Goal: Information Seeking & Learning: Find specific fact

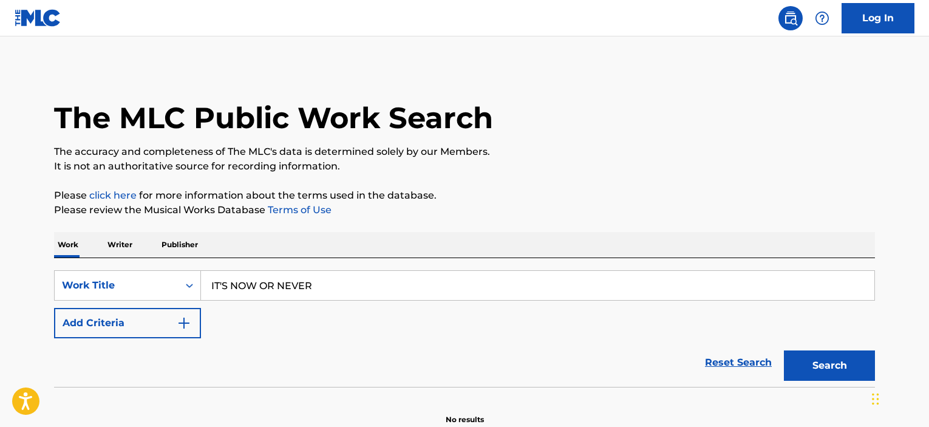
click at [842, 359] on button "Search" at bounding box center [829, 365] width 91 height 30
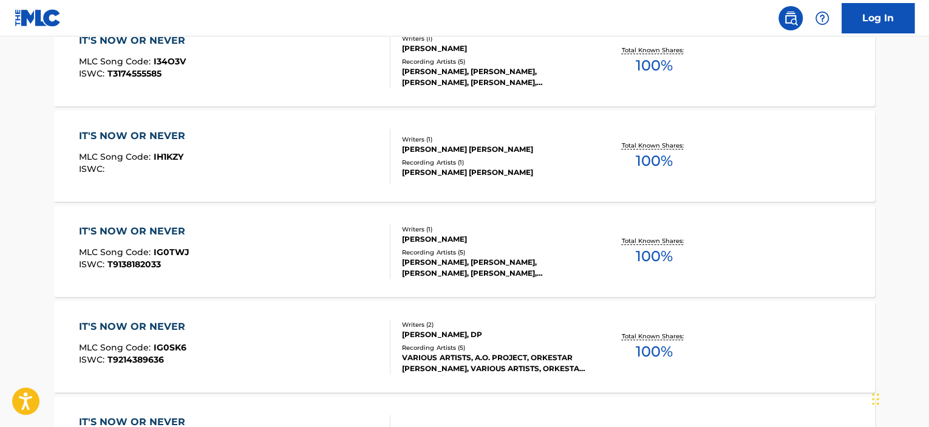
scroll to position [182, 0]
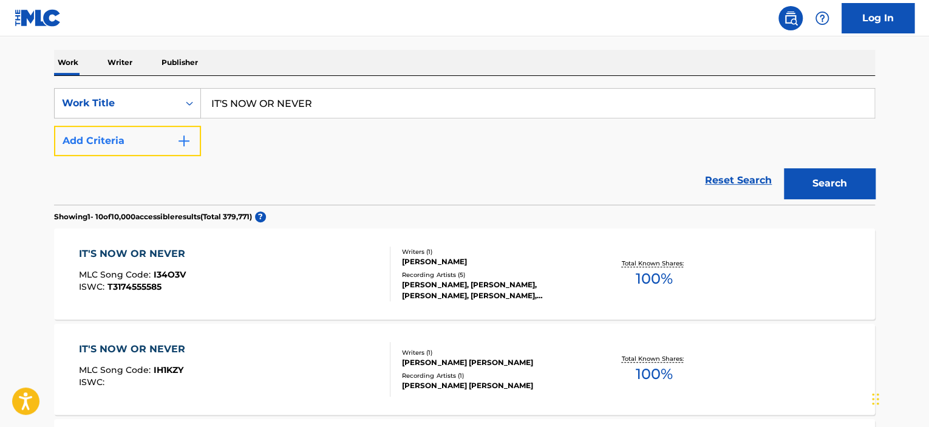
click at [166, 128] on button "Add Criteria" at bounding box center [127, 141] width 147 height 30
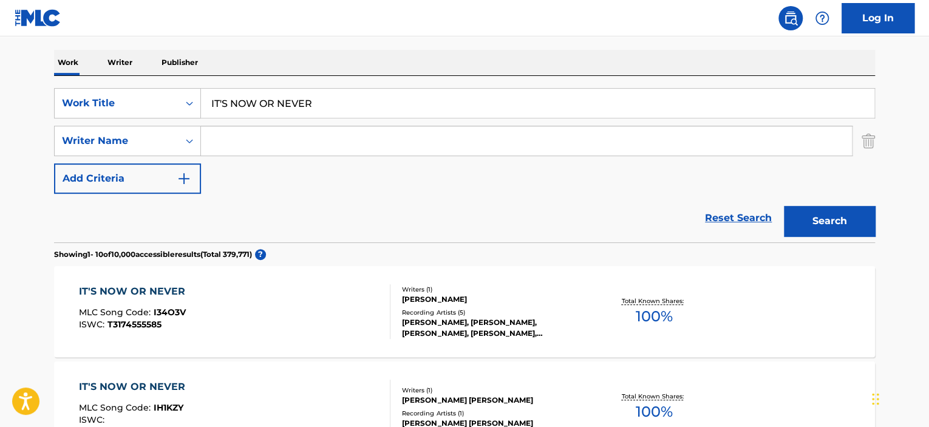
click at [502, 143] on input "Search Form" at bounding box center [526, 140] width 651 height 29
paste input "[PERSON_NAME]"
type input "[PERSON_NAME]"
click at [850, 219] on button "Search" at bounding box center [829, 221] width 91 height 30
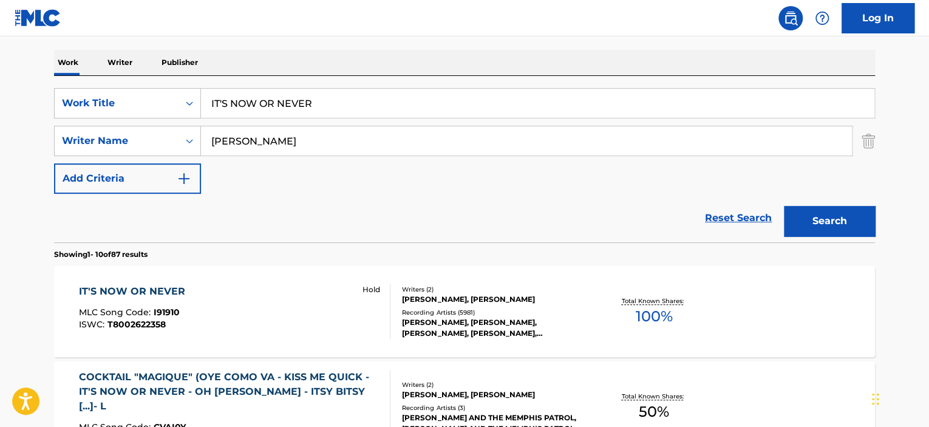
scroll to position [304, 0]
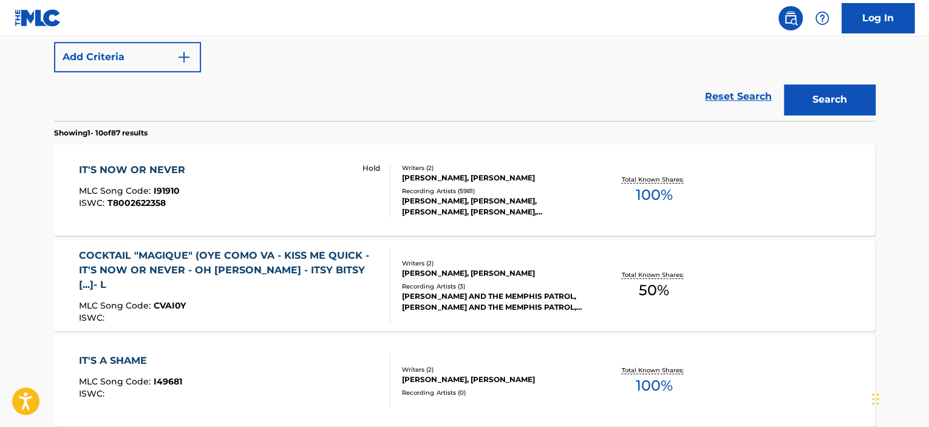
click at [318, 208] on div "IT'S NOW OR NEVER MLC Song Code : I91910 ISWC : T8002622358 Hold" at bounding box center [235, 190] width 312 height 55
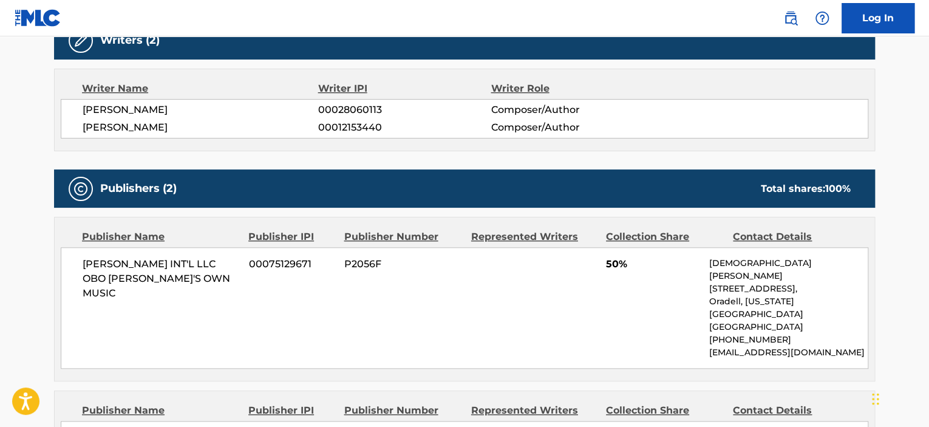
scroll to position [486, 0]
